Goal: Information Seeking & Learning: Learn about a topic

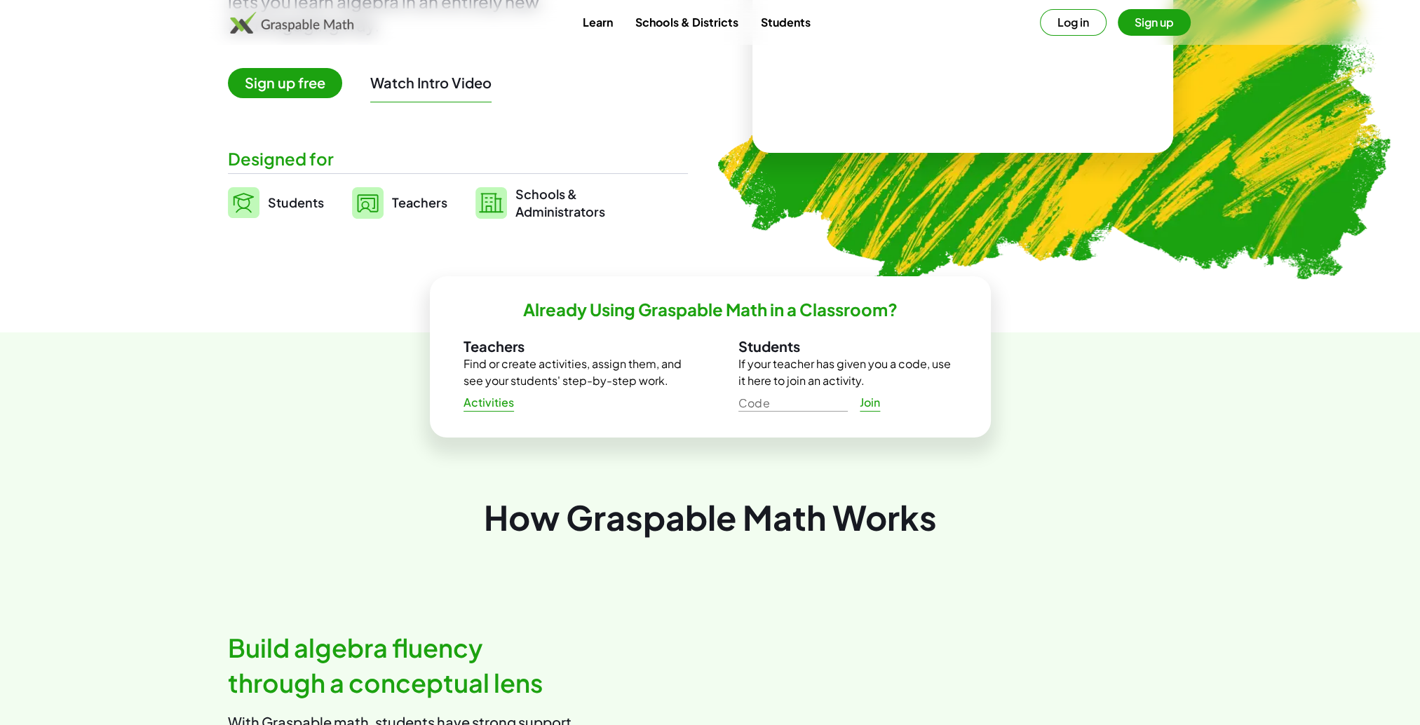
scroll to position [280, 0]
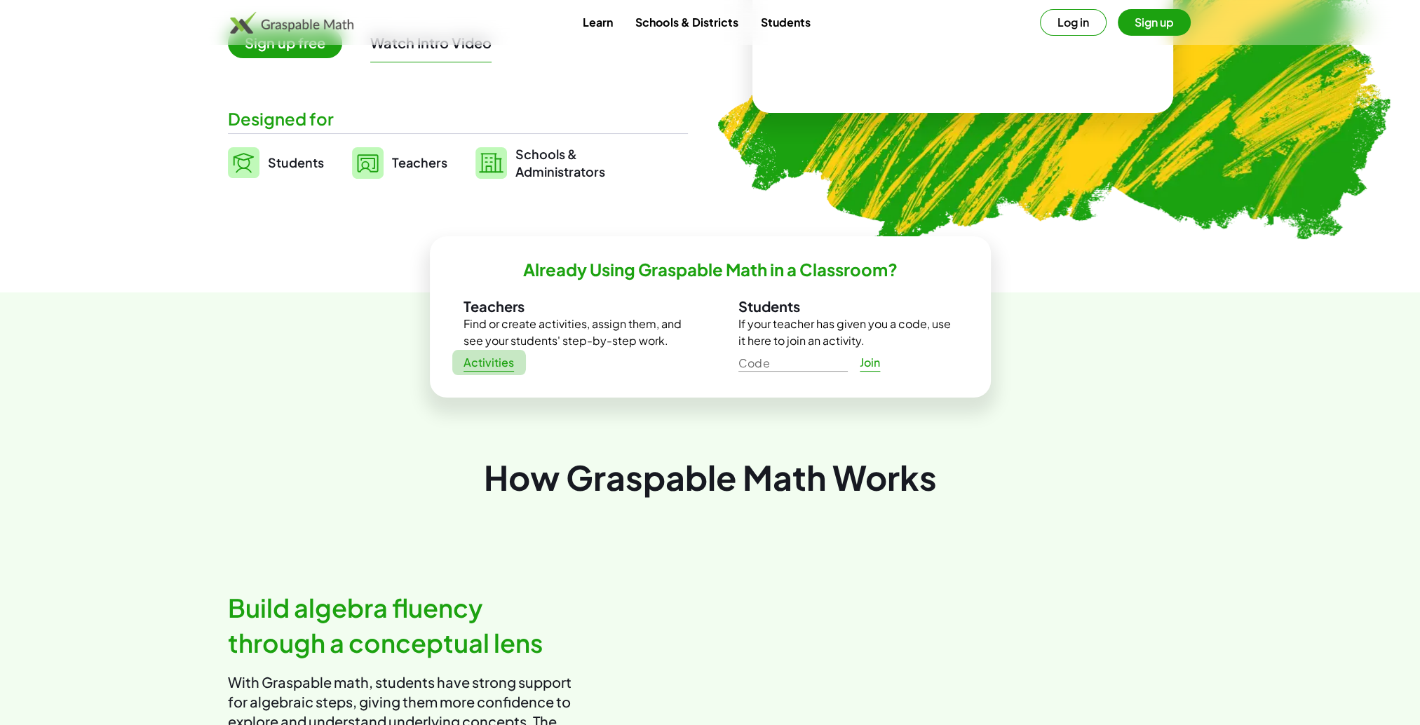
click at [486, 367] on span "Activities" at bounding box center [489, 363] width 51 height 15
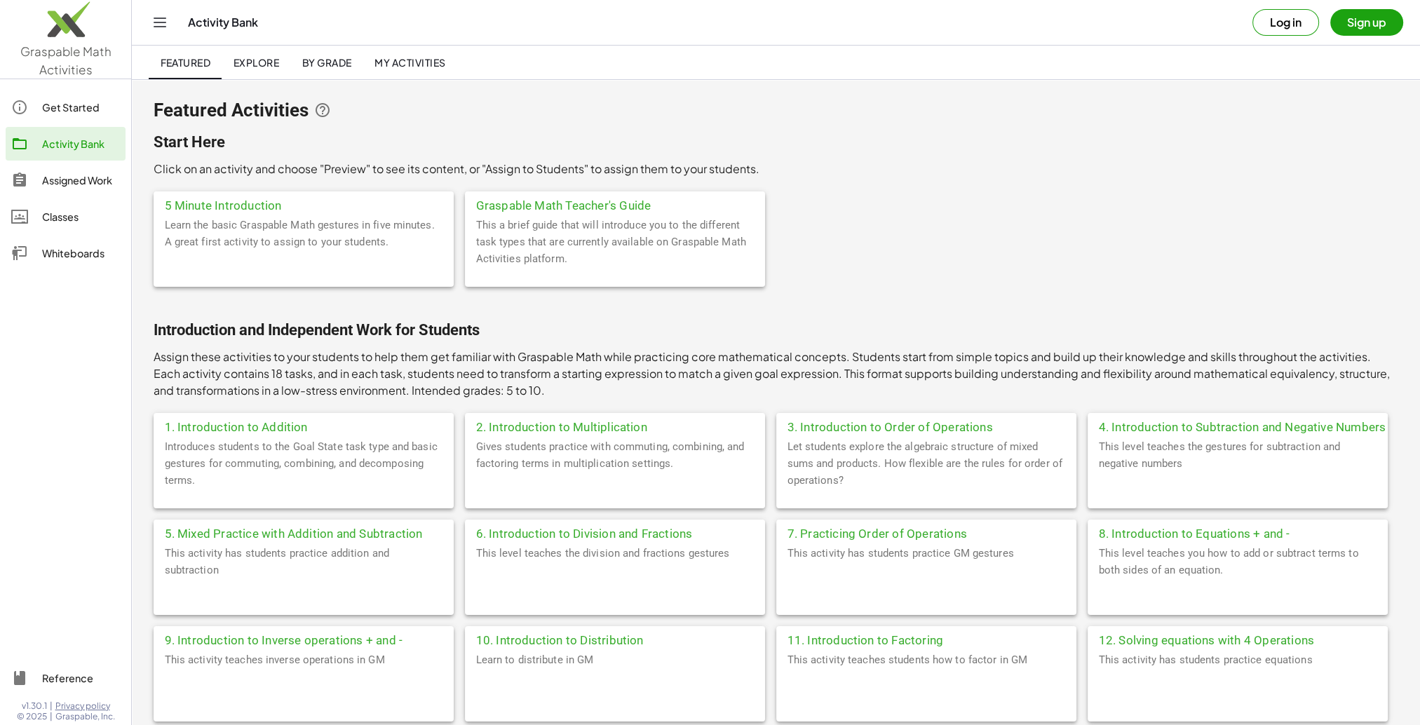
click at [88, 337] on div at bounding box center [65, 466] width 131 height 377
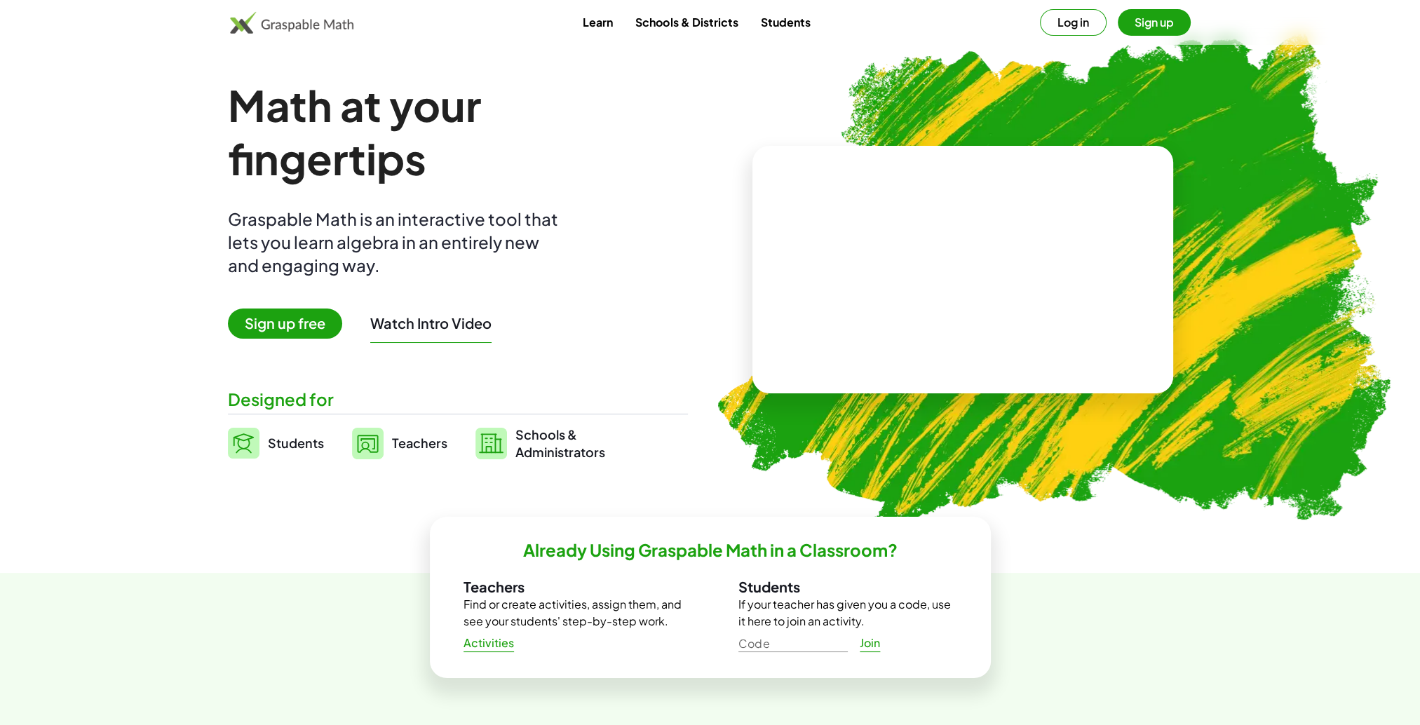
scroll to position [43, 0]
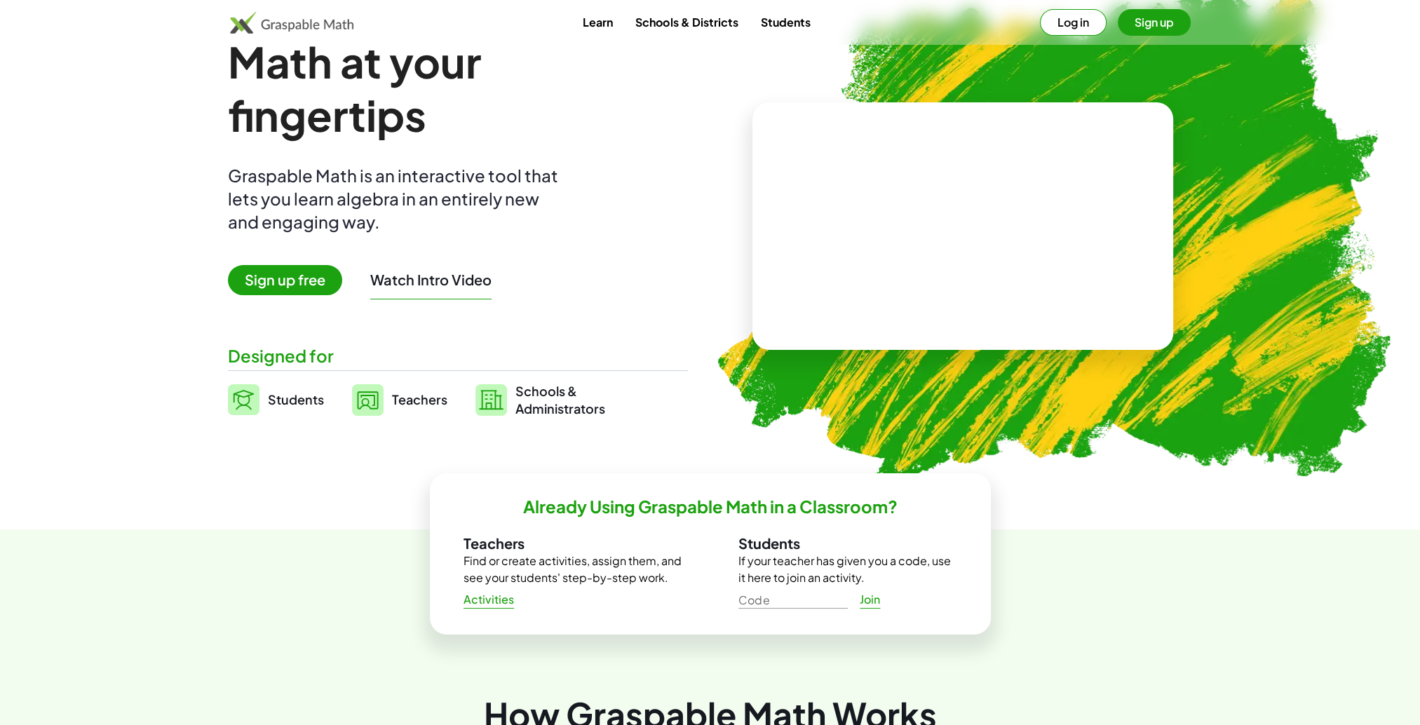
drag, startPoint x: 387, startPoint y: 38, endPoint x: 163, endPoint y: 252, distance: 310.5
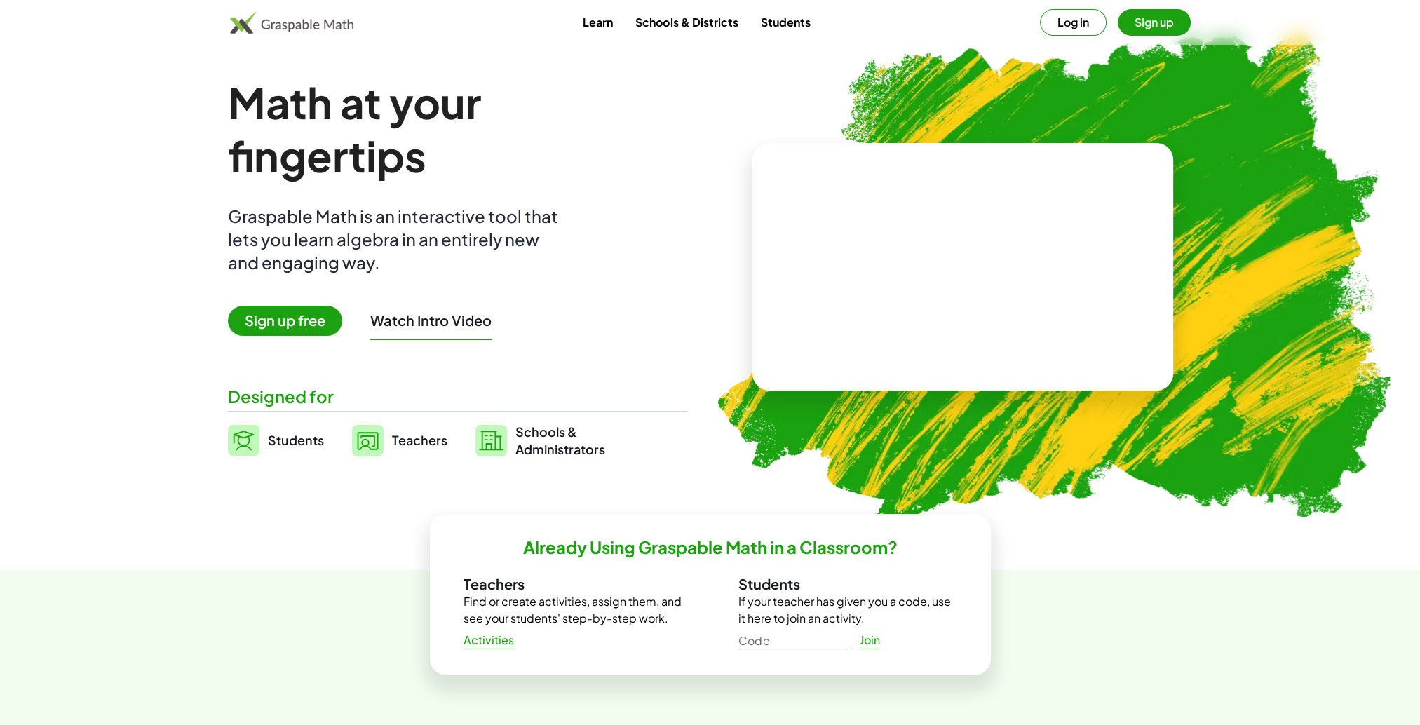
scroll to position [0, 0]
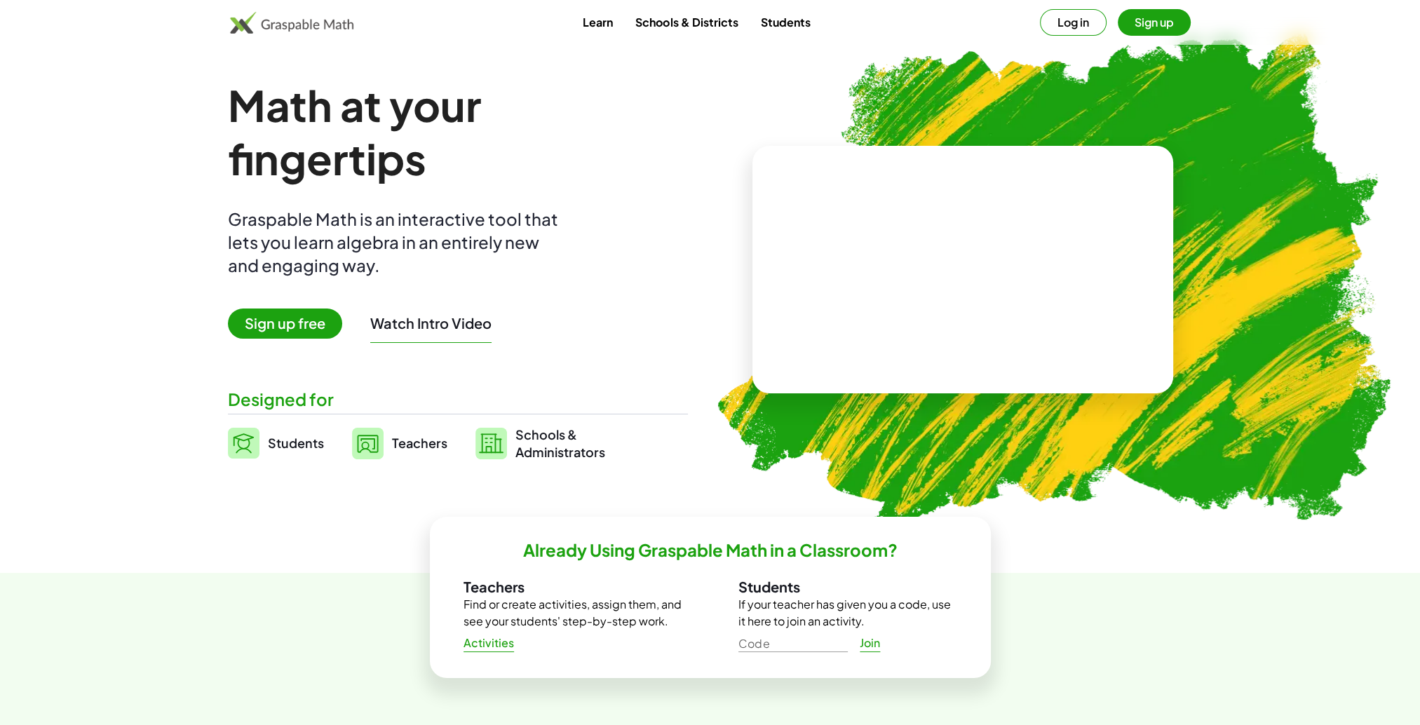
click at [297, 23] on img at bounding box center [292, 22] width 124 height 22
click at [290, 22] on img at bounding box center [292, 22] width 124 height 22
click at [471, 645] on span "Activities" at bounding box center [489, 643] width 51 height 15
click at [415, 325] on button "Watch Intro Video" at bounding box center [430, 323] width 121 height 18
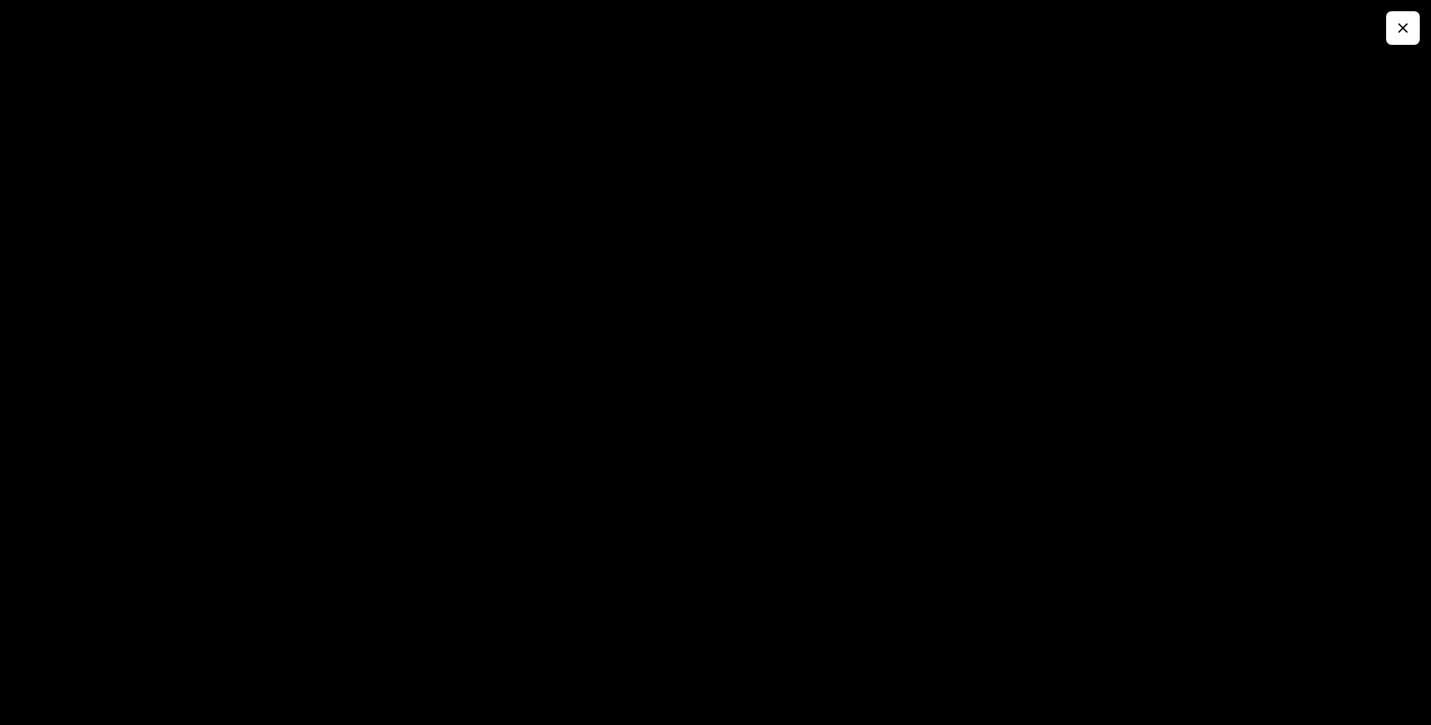
click at [1388, 27] on button "button" at bounding box center [1403, 28] width 34 height 34
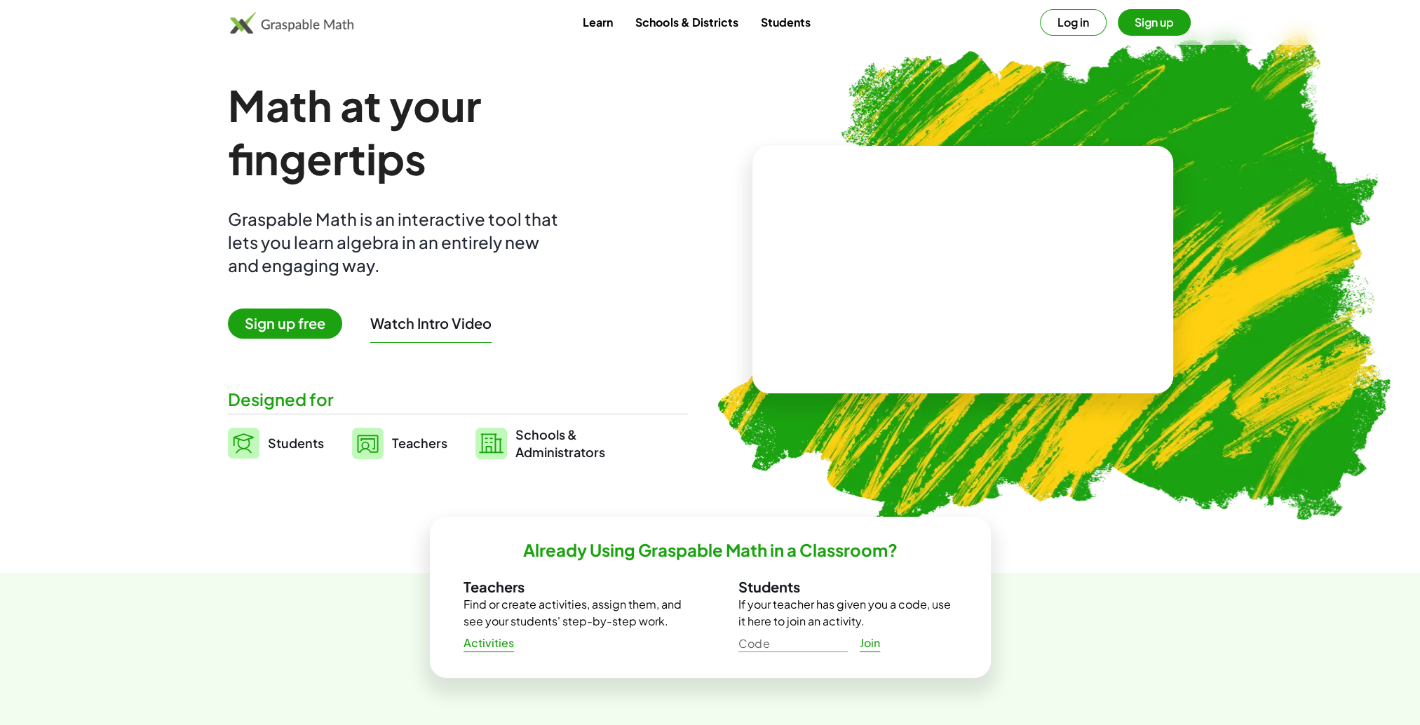
click at [592, 21] on link "Learn" at bounding box center [597, 22] width 53 height 26
click at [674, 20] on link "Schools & Districts" at bounding box center [686, 22] width 125 height 26
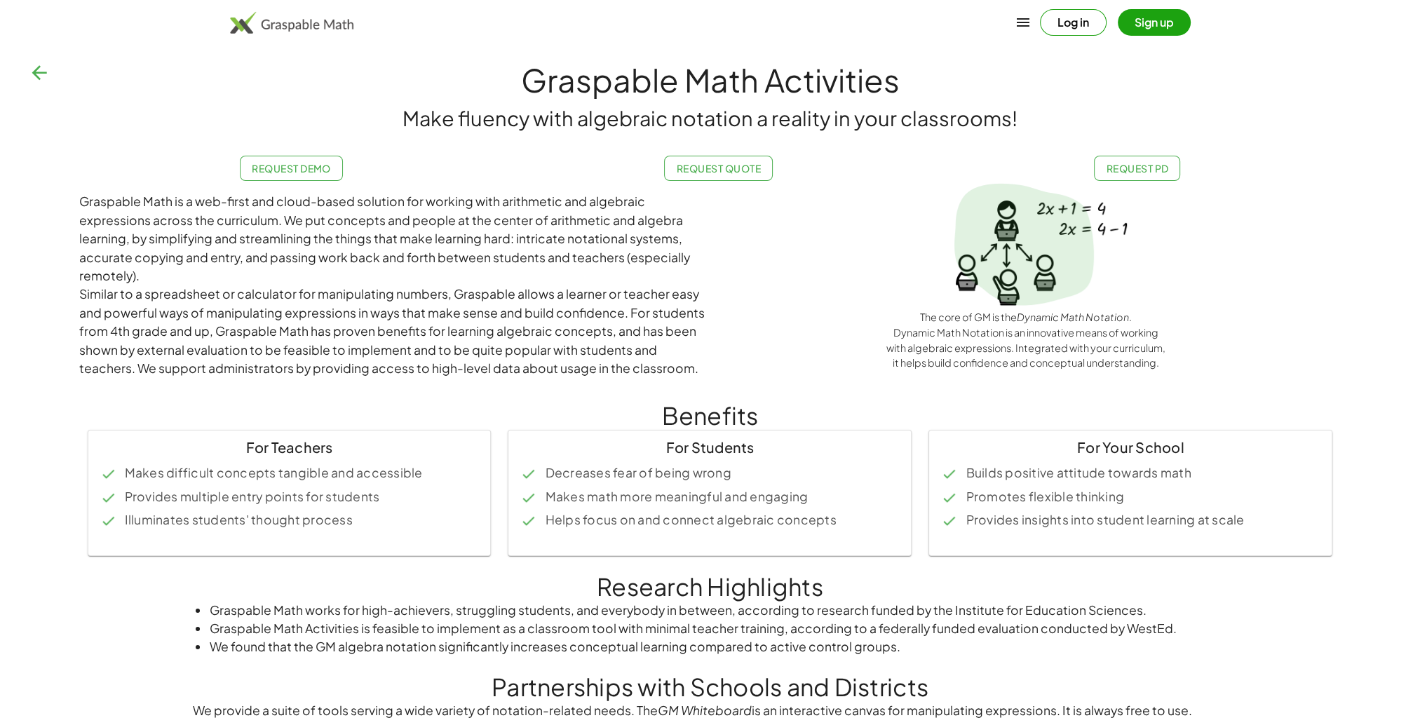
click at [284, 27] on img at bounding box center [292, 22] width 124 height 22
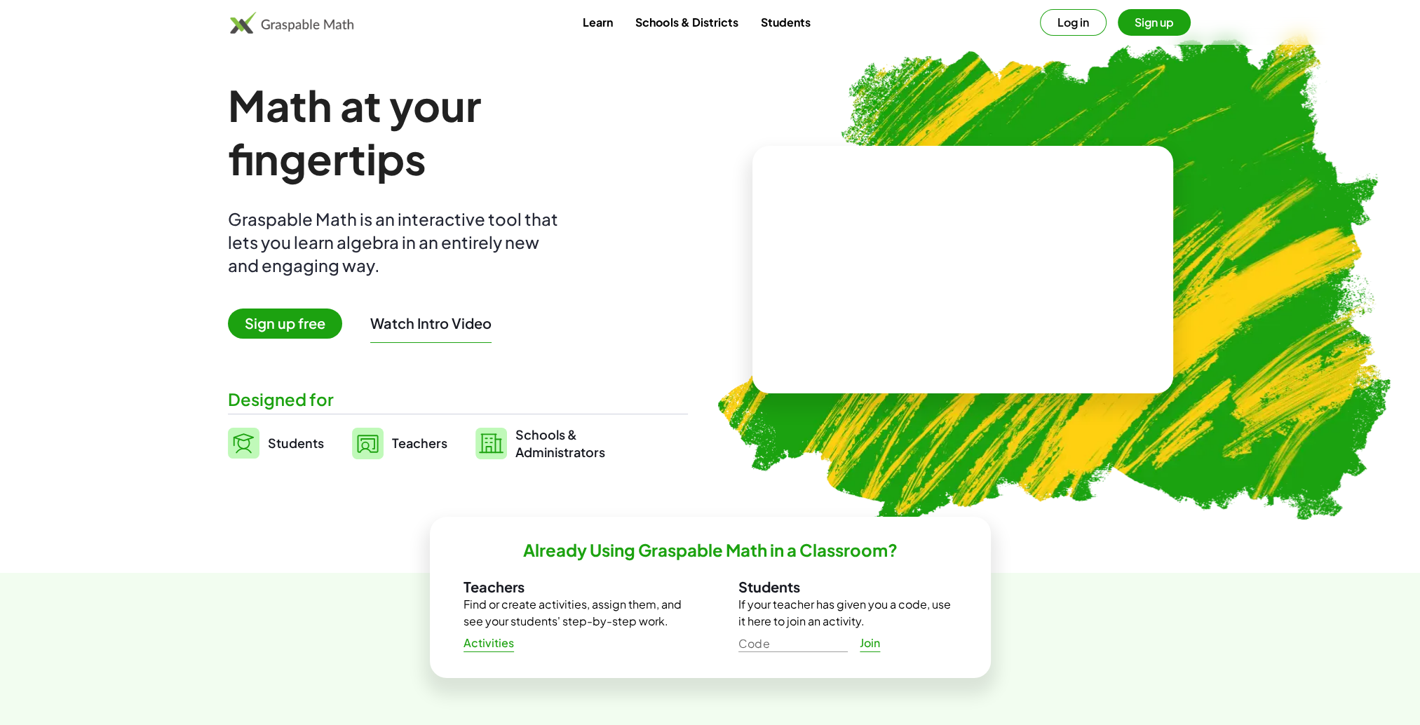
click at [370, 444] on img at bounding box center [368, 444] width 32 height 32
click at [416, 322] on button "Watch Intro Video" at bounding box center [430, 323] width 121 height 18
